Goal: Information Seeking & Learning: Learn about a topic

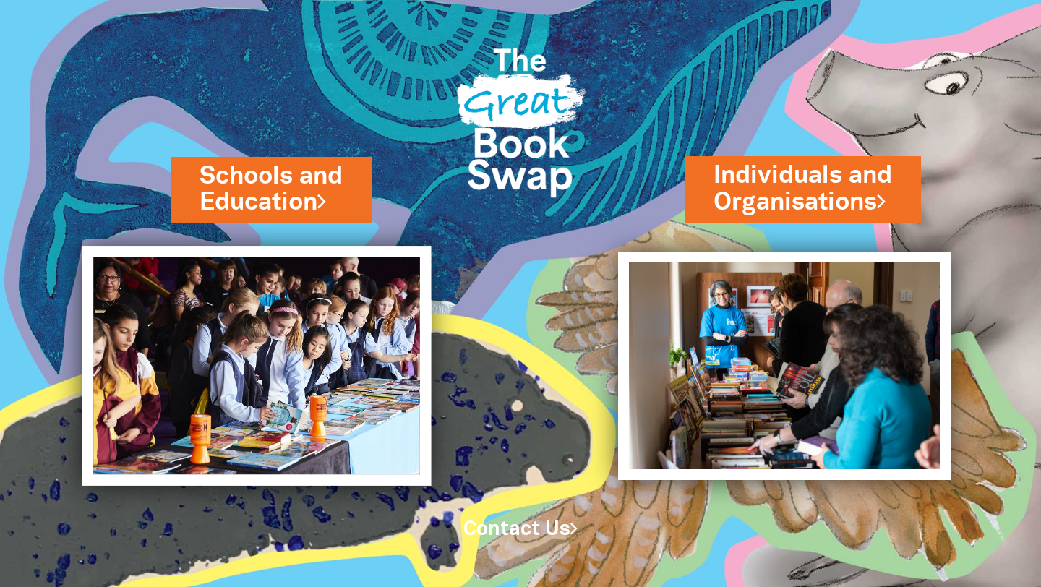
click at [359, 339] on img at bounding box center [256, 366] width 349 height 240
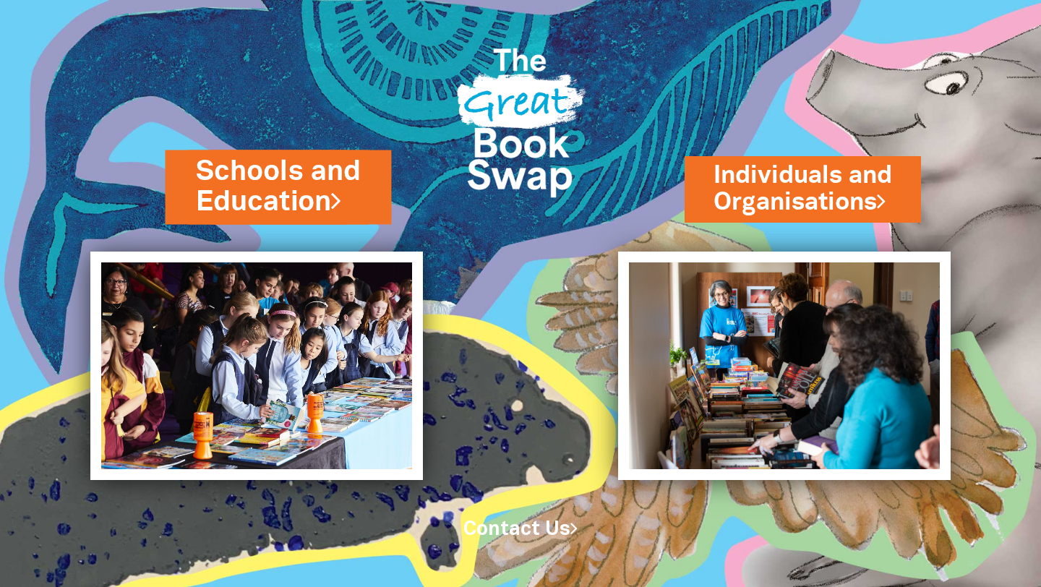
click at [313, 187] on link "Schools and Education" at bounding box center [278, 187] width 166 height 69
click at [296, 192] on link "Schools and Education" at bounding box center [278, 187] width 166 height 69
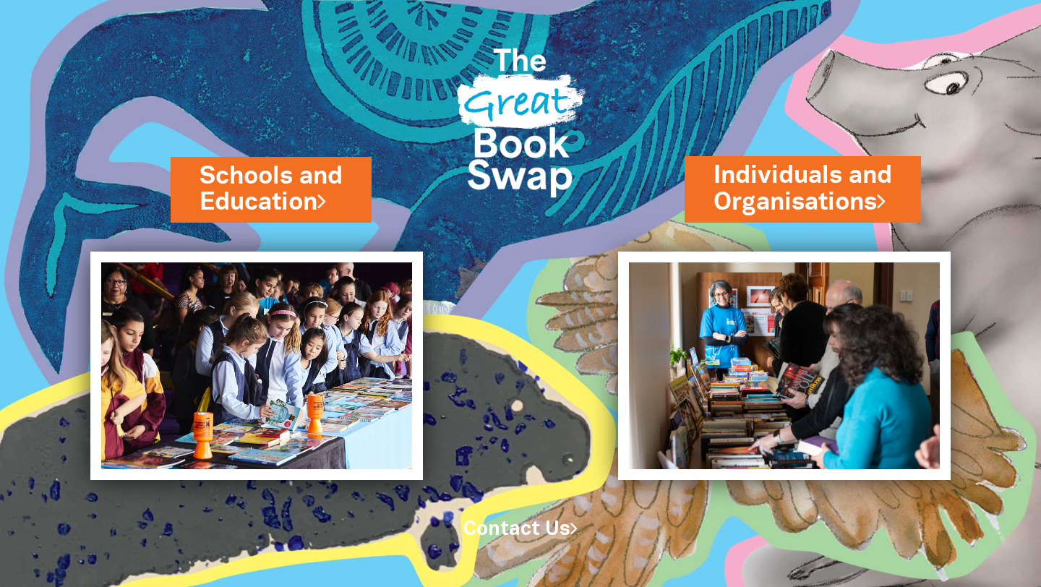
click at [236, 145] on img at bounding box center [213, 293] width 427 height 587
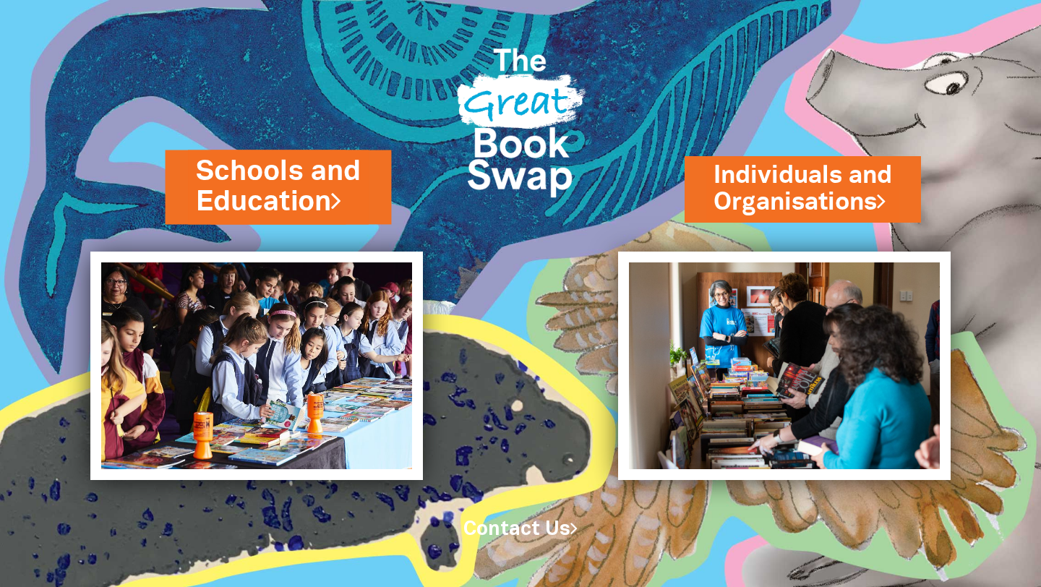
click at [236, 171] on link "Schools and Education" at bounding box center [278, 187] width 166 height 69
click at [248, 214] on link "Schools and Education" at bounding box center [278, 187] width 166 height 69
